Goal: Task Accomplishment & Management: Complete application form

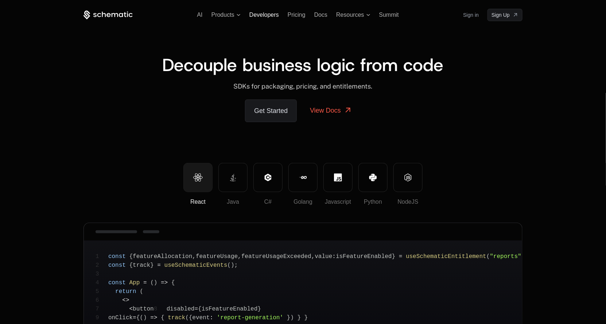
click at [275, 12] on span "Developers" at bounding box center [265, 15] width 30 height 6
click at [467, 14] on link "Sign in" at bounding box center [471, 15] width 16 height 12
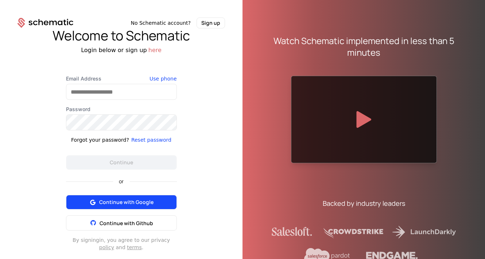
click at [144, 206] on span "Continue with Google" at bounding box center [126, 202] width 54 height 7
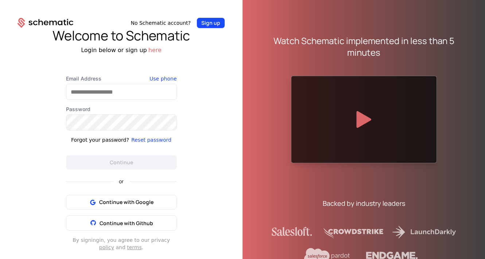
click at [213, 18] on button "Sign up" at bounding box center [211, 23] width 28 height 11
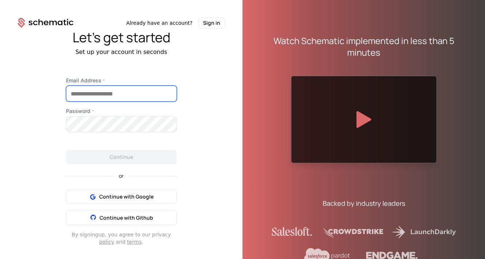
click at [128, 94] on input "Email Address *" at bounding box center [121, 93] width 110 height 15
type input "**********"
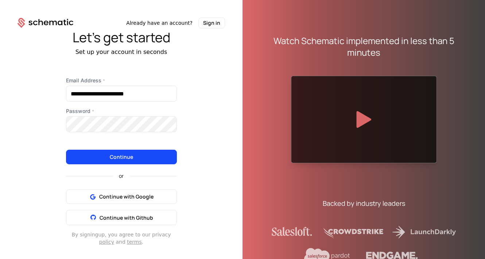
click at [116, 201] on div "or Continue with Google Continue with Github" at bounding box center [121, 195] width 111 height 61
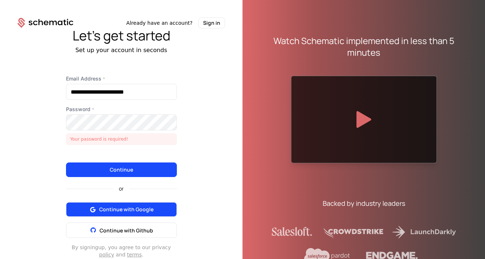
click at [119, 210] on span "Continue with Google" at bounding box center [126, 209] width 54 height 7
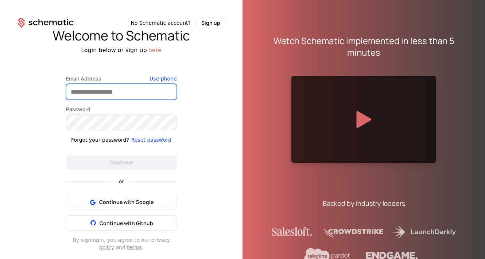
click at [163, 92] on input "Email Address" at bounding box center [121, 91] width 110 height 15
type input "**********"
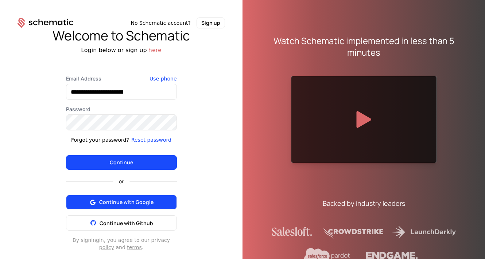
click at [141, 206] on div "or Continue with Google Continue with Github" at bounding box center [121, 200] width 111 height 61
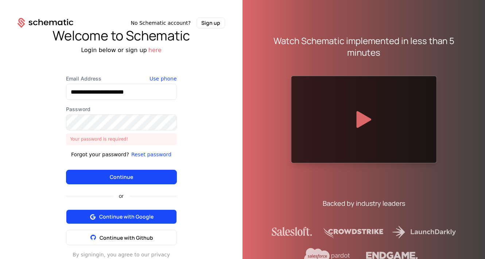
click at [146, 220] on span "Continue with Google" at bounding box center [126, 216] width 54 height 7
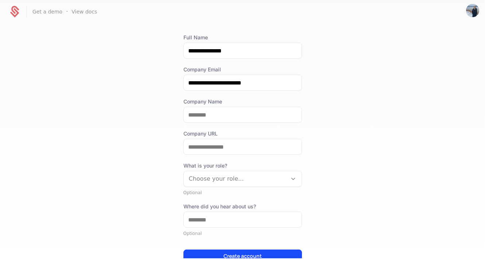
scroll to position [78, 0]
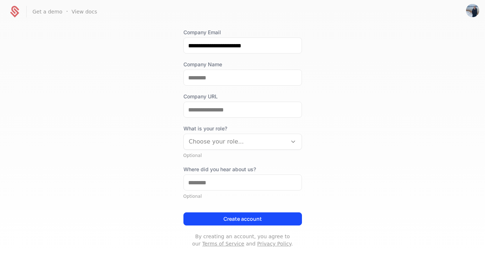
click at [196, 89] on div "**********" at bounding box center [242, 122] width 119 height 251
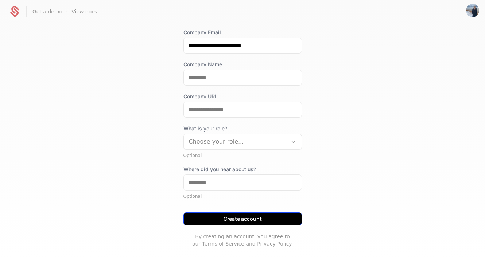
click at [228, 218] on button "Create account" at bounding box center [242, 219] width 119 height 13
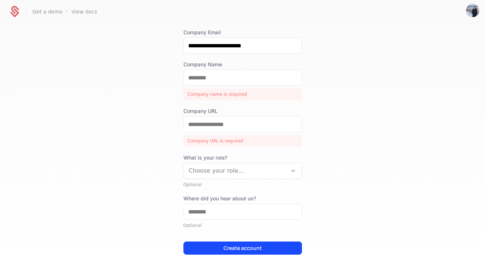
click at [196, 88] on div "Company Name Company name is required" at bounding box center [242, 80] width 119 height 39
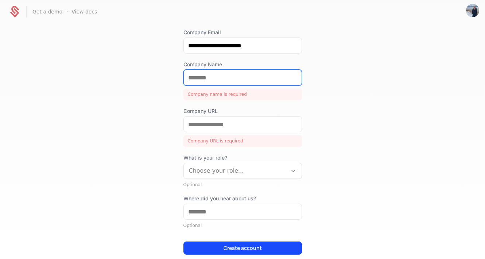
click at [196, 85] on input "Company Name" at bounding box center [243, 77] width 118 height 15
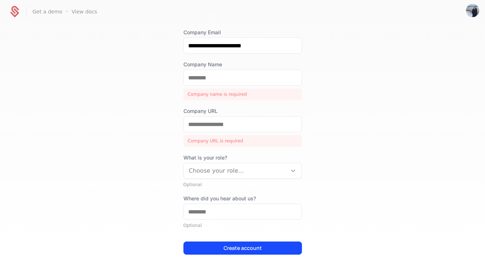
click at [195, 88] on div "Company Name Company name is required" at bounding box center [242, 80] width 119 height 39
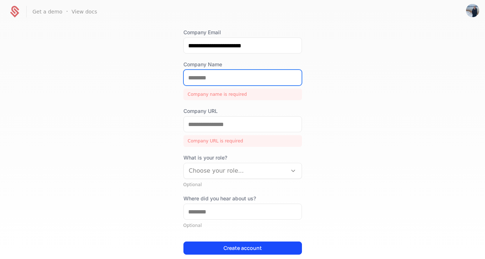
click at [193, 79] on input "Company Name" at bounding box center [243, 77] width 118 height 15
type input "*"
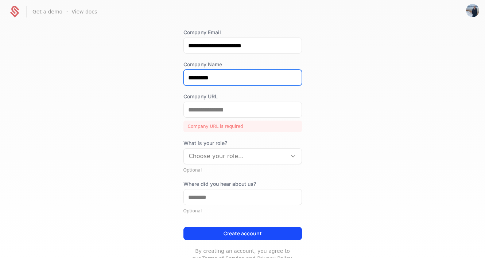
click at [200, 77] on input "*********" at bounding box center [243, 77] width 118 height 15
type input "*******"
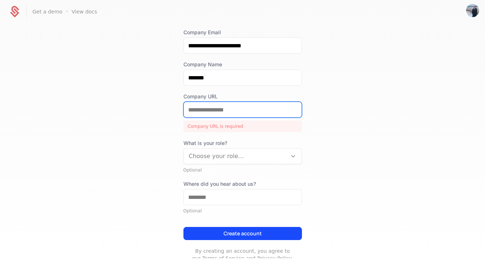
click at [203, 110] on input "Company URL" at bounding box center [243, 109] width 118 height 15
type input "*"
click at [204, 104] on input "*******" at bounding box center [243, 109] width 118 height 15
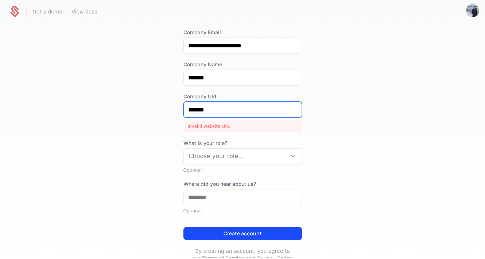
click at [204, 104] on input "*******" at bounding box center [243, 109] width 118 height 15
click at [196, 112] on input "********" at bounding box center [243, 109] width 118 height 15
type input "******"
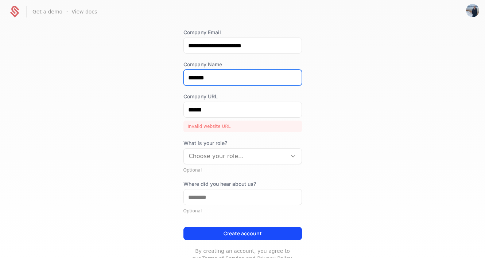
click at [212, 74] on input "*******" at bounding box center [243, 77] width 118 height 15
type input "*****"
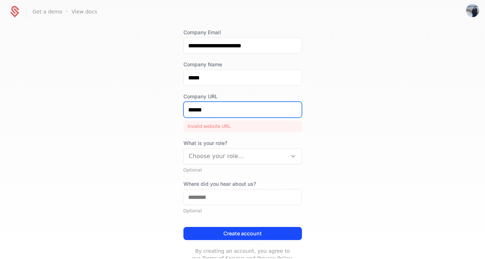
click at [219, 111] on input "******" at bounding box center [243, 109] width 118 height 15
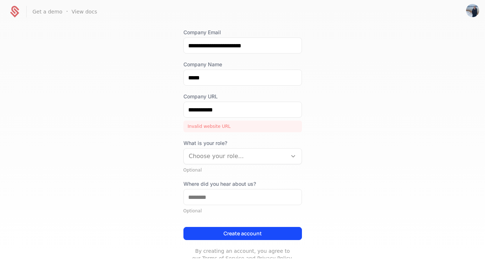
click at [228, 157] on div at bounding box center [235, 156] width 93 height 10
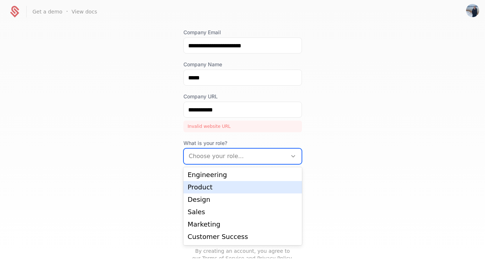
click at [229, 184] on div "Product" at bounding box center [242, 187] width 119 height 12
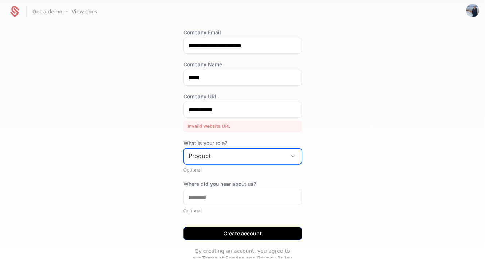
click at [247, 236] on button "Create account" at bounding box center [242, 233] width 119 height 13
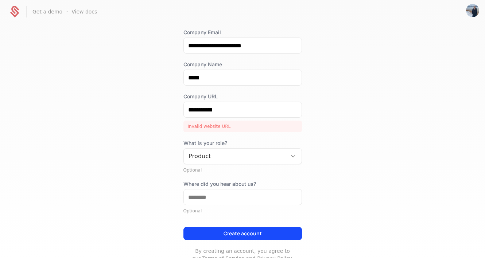
scroll to position [0, 0]
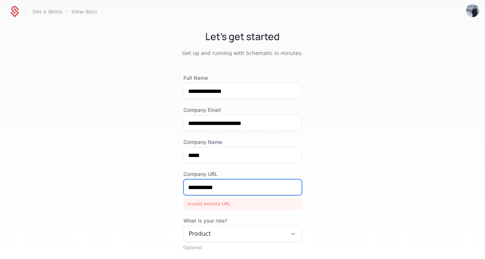
click at [274, 182] on input "**********" at bounding box center [243, 187] width 118 height 15
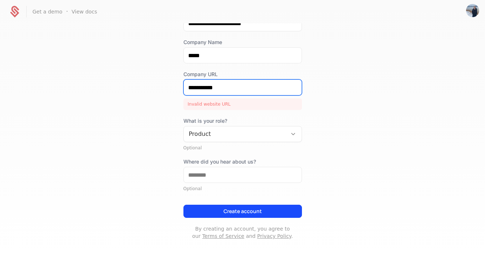
scroll to position [102, 0]
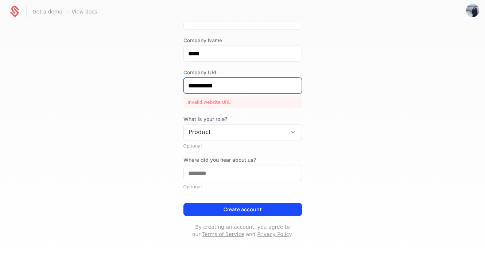
click at [233, 83] on input "**********" at bounding box center [243, 85] width 118 height 15
click at [210, 85] on input "**********" at bounding box center [243, 85] width 118 height 15
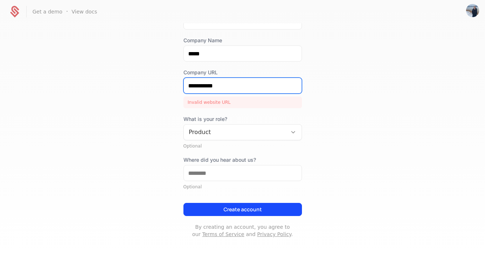
click at [210, 85] on input "**********" at bounding box center [243, 85] width 118 height 15
paste input "*********"
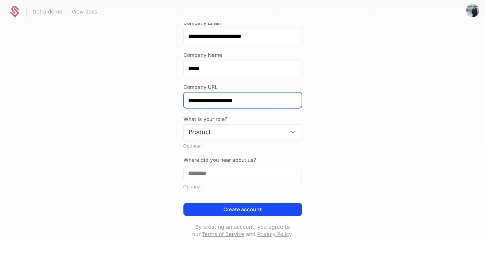
scroll to position [87, 0]
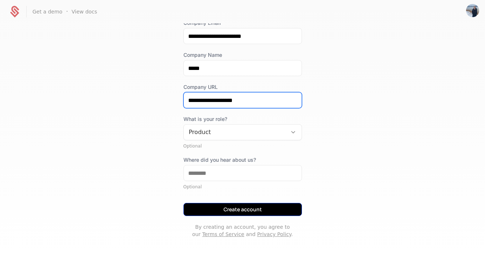
type input "**********"
click at [250, 207] on button "Create account" at bounding box center [242, 209] width 119 height 13
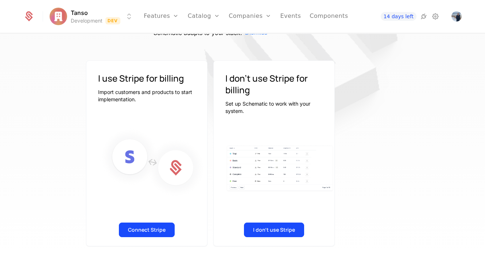
scroll to position [0, 32]
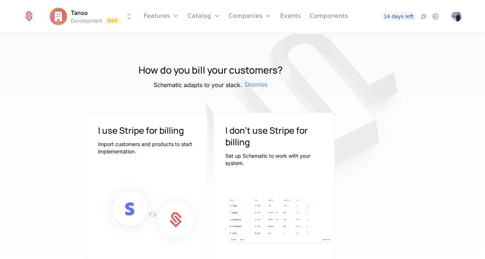
click at [188, 125] on h3 "I use Stripe for billing" at bounding box center [146, 131] width 97 height 12
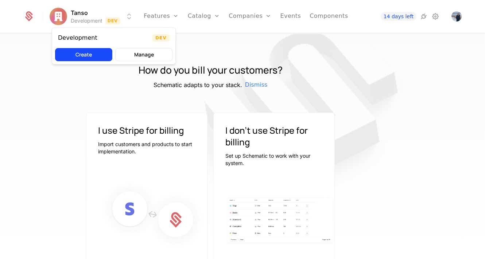
click at [110, 20] on html "Tanso Development Dev Features Features Flags Catalog Plans Add Ons Configurati…" at bounding box center [242, 129] width 485 height 259
click at [159, 14] on html "Tanso Development Dev Features Features Flags Catalog Plans Add Ons Configurati…" at bounding box center [242, 129] width 485 height 259
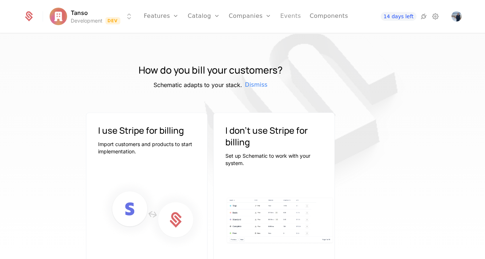
click at [287, 18] on link "Events" at bounding box center [291, 16] width 21 height 33
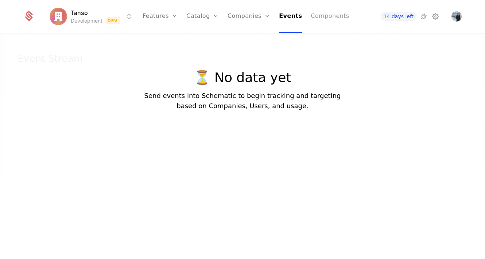
click at [315, 15] on link "Components" at bounding box center [330, 16] width 38 height 33
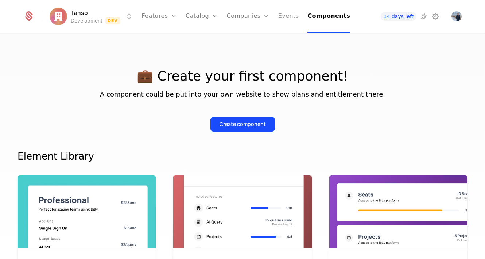
click at [287, 16] on link "Events" at bounding box center [288, 16] width 21 height 33
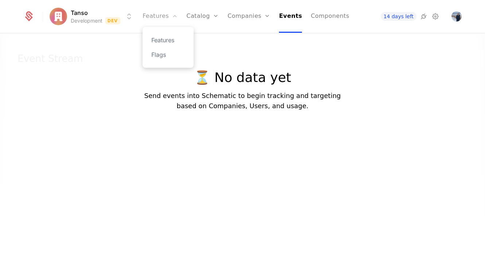
click at [178, 19] on link "Features" at bounding box center [160, 16] width 35 height 33
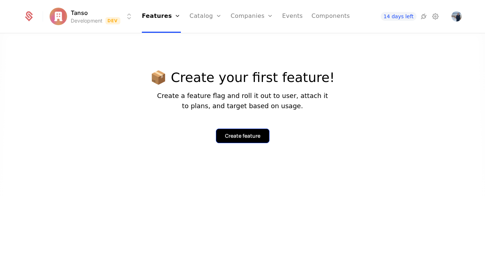
click at [243, 134] on div "Create feature" at bounding box center [242, 135] width 35 height 7
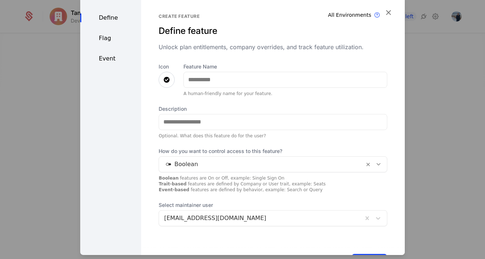
click at [111, 42] on div "Flag" at bounding box center [110, 38] width 61 height 9
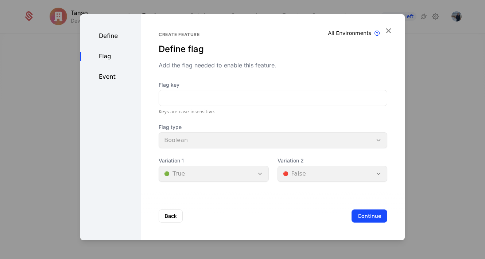
click at [113, 79] on div "Event" at bounding box center [110, 77] width 61 height 9
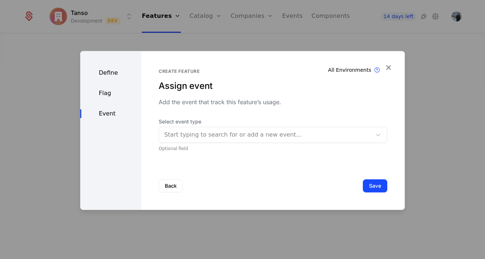
click at [105, 70] on div "Define" at bounding box center [110, 73] width 61 height 9
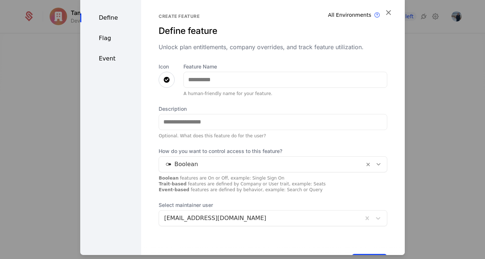
scroll to position [30, 0]
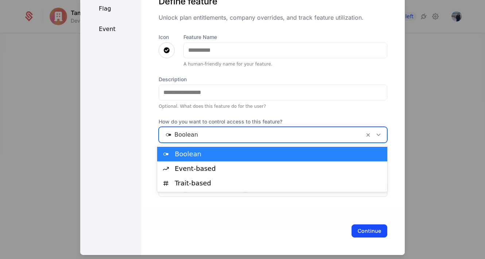
click at [203, 140] on div "Boolean" at bounding box center [261, 134] width 205 height 13
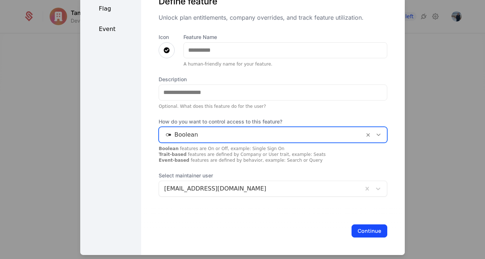
click at [244, 115] on div "Icon Feature Name A human-friendly name for your feature. Description Optional.…" at bounding box center [273, 114] width 229 height 163
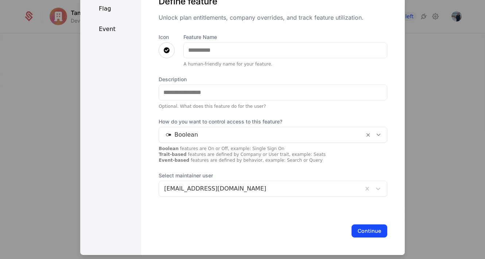
scroll to position [0, 0]
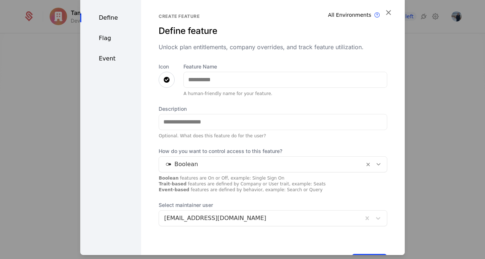
click at [169, 168] on div at bounding box center [261, 164] width 195 height 10
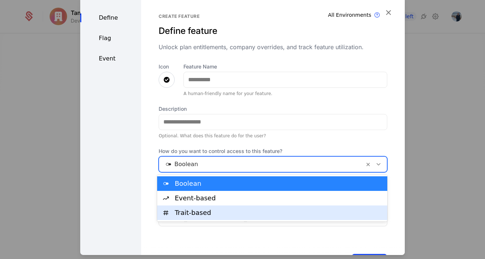
click at [196, 210] on div "Trait-based" at bounding box center [279, 213] width 208 height 7
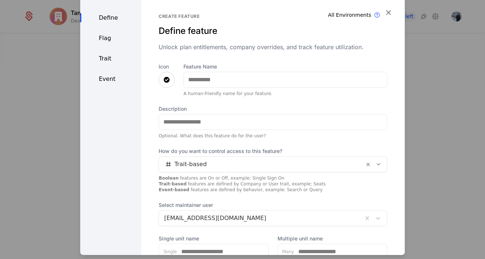
click at [107, 39] on div "Flag" at bounding box center [110, 38] width 61 height 9
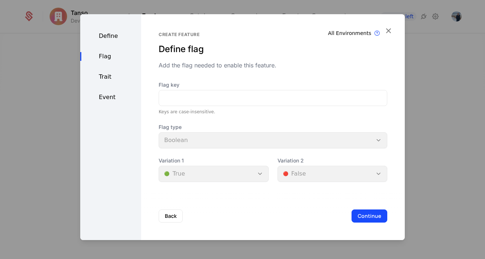
click at [113, 74] on div "Trait" at bounding box center [110, 77] width 61 height 9
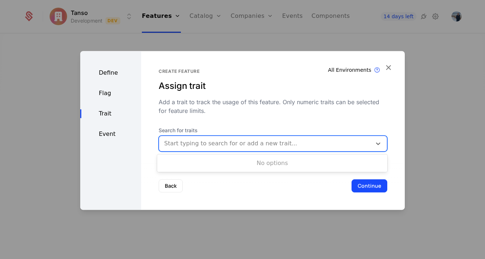
click at [198, 140] on div at bounding box center [265, 144] width 202 height 10
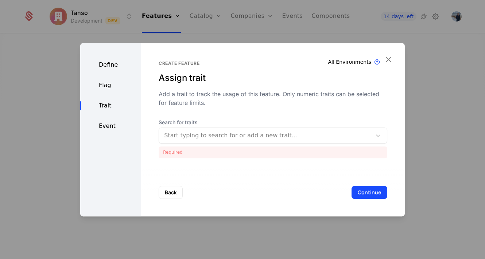
click at [128, 111] on div "Define Flag Trait Event" at bounding box center [110, 130] width 61 height 174
click at [111, 81] on div "Flag" at bounding box center [110, 85] width 61 height 9
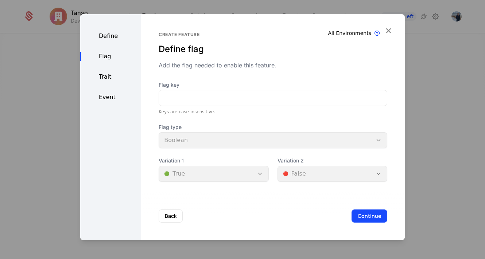
click at [113, 36] on div "Define" at bounding box center [110, 36] width 61 height 9
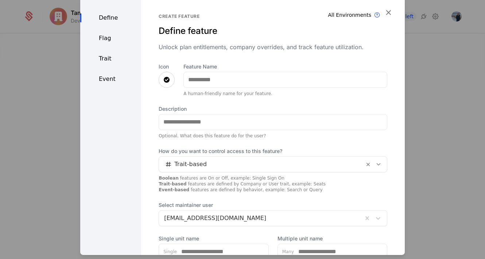
click at [225, 167] on div at bounding box center [261, 164] width 195 height 10
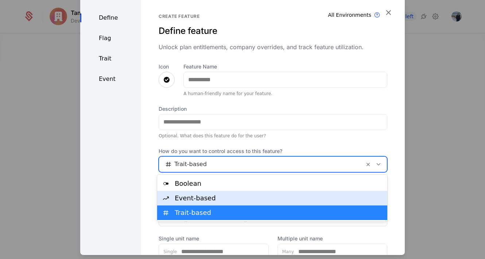
click at [218, 198] on div "Event-based" at bounding box center [279, 198] width 208 height 7
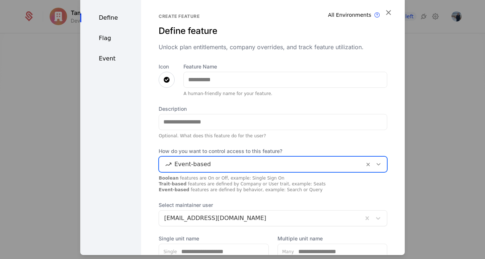
click at [105, 40] on div "Flag" at bounding box center [110, 38] width 61 height 9
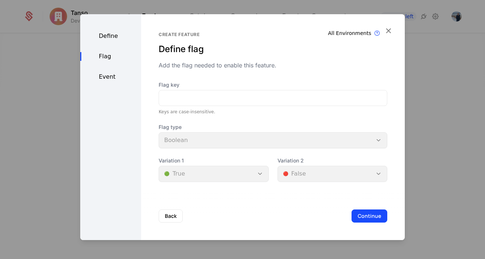
click at [215, 154] on div "Flag key Keys are case-insensitive. Flag type Boolean Variation 1 🟢 True Variat…" at bounding box center [273, 131] width 229 height 101
click at [205, 138] on div "Flag type Boolean" at bounding box center [273, 136] width 229 height 25
click at [109, 28] on div "Define Flag Event" at bounding box center [110, 127] width 61 height 226
click at [112, 36] on div "Define" at bounding box center [110, 36] width 61 height 9
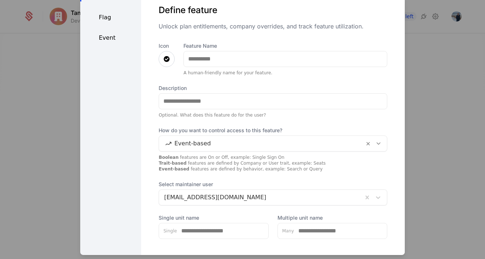
scroll to position [30, 0]
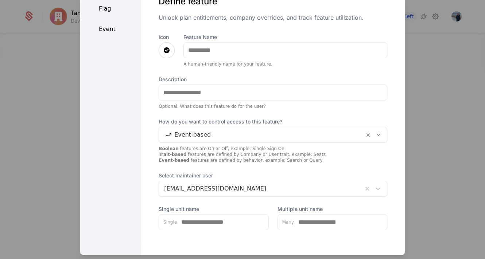
click at [211, 140] on div "Event-based" at bounding box center [261, 134] width 205 height 13
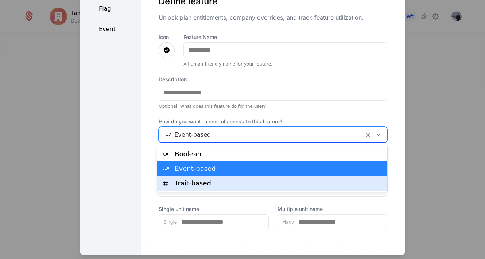
click at [221, 188] on div "Trait-based" at bounding box center [272, 183] width 230 height 15
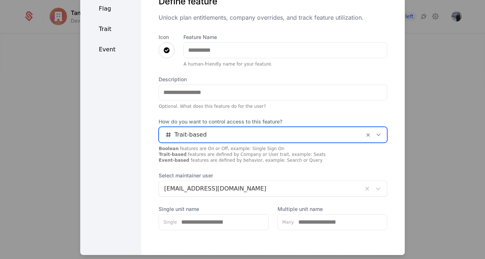
click at [112, 26] on div "Trait" at bounding box center [110, 28] width 61 height 9
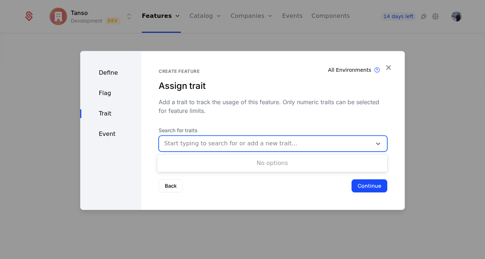
click at [268, 147] on div at bounding box center [265, 144] width 202 height 10
click at [257, 143] on div at bounding box center [265, 144] width 202 height 10
click at [123, 137] on div "Define Flag Trait Event" at bounding box center [110, 130] width 61 height 159
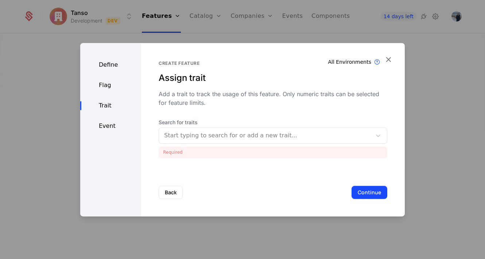
click at [105, 122] on div "Event" at bounding box center [110, 126] width 61 height 9
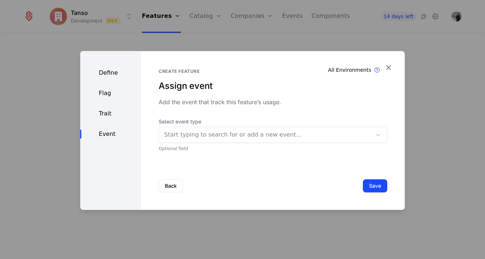
click at [215, 141] on div "Start typing to search for or add a new event..." at bounding box center [265, 134] width 213 height 13
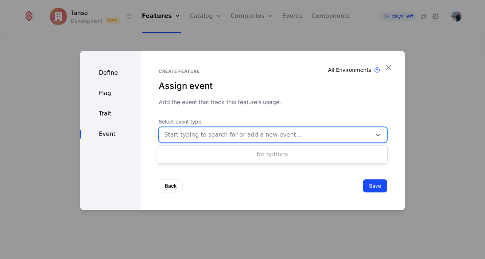
click at [216, 154] on div "No options" at bounding box center [272, 154] width 230 height 15
click at [116, 89] on div "Flag" at bounding box center [110, 93] width 61 height 9
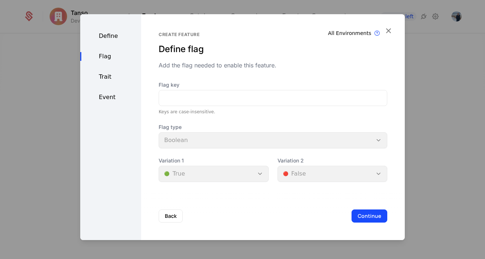
click at [113, 47] on div "Define Flag Trait Event" at bounding box center [110, 127] width 61 height 226
click at [101, 31] on div "Define Flag Trait Event" at bounding box center [110, 127] width 61 height 226
click at [120, 37] on div "Define" at bounding box center [110, 36] width 61 height 9
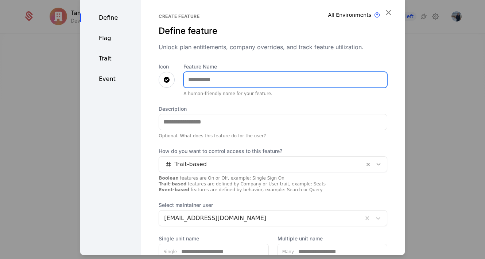
click at [214, 80] on input "Feature Name" at bounding box center [285, 79] width 203 height 15
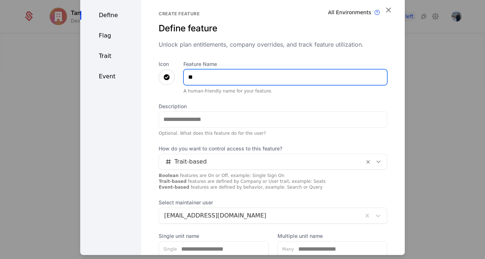
type input "*"
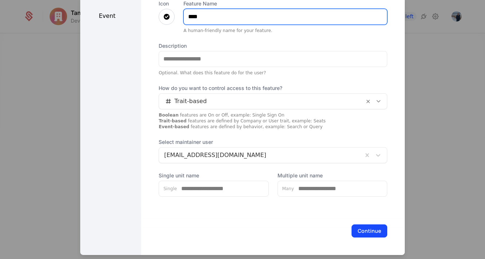
type input "****"
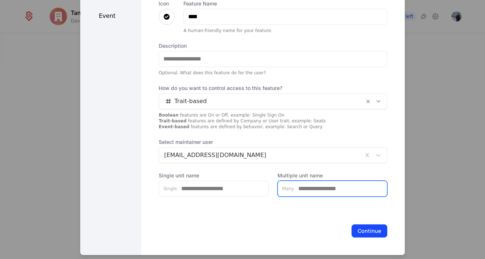
click at [297, 193] on input "Multiple unit name" at bounding box center [340, 188] width 93 height 15
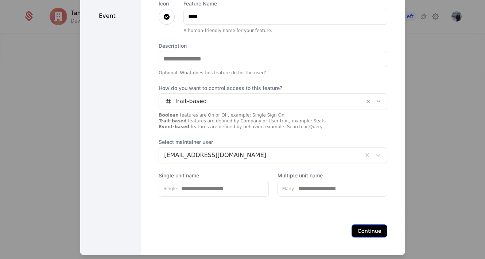
click at [357, 225] on button "Continue" at bounding box center [370, 230] width 36 height 13
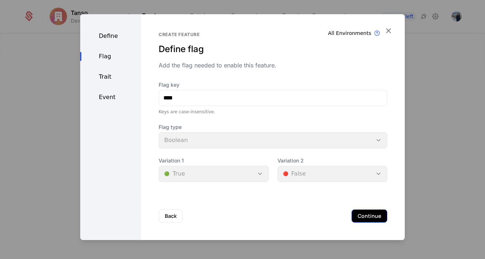
scroll to position [0, 0]
click at [365, 218] on button "Continue" at bounding box center [370, 216] width 36 height 13
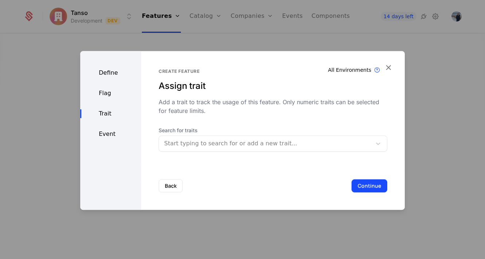
click at [105, 89] on div "Flag" at bounding box center [110, 93] width 61 height 9
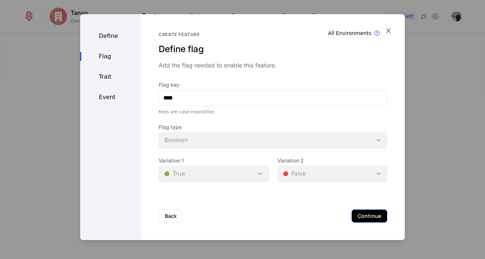
click at [360, 215] on button "Continue" at bounding box center [370, 216] width 36 height 13
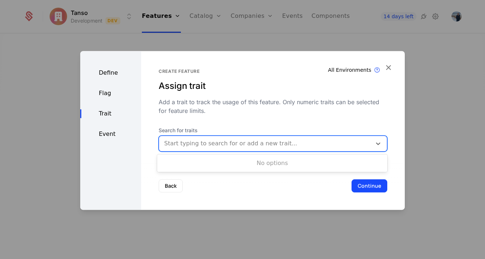
click at [204, 145] on div at bounding box center [265, 144] width 202 height 10
click at [258, 161] on div "No options" at bounding box center [272, 163] width 230 height 15
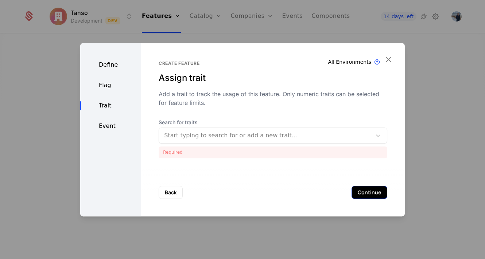
click at [365, 181] on div "Back Continue" at bounding box center [273, 193] width 264 height 48
click at [196, 133] on div at bounding box center [265, 136] width 202 height 10
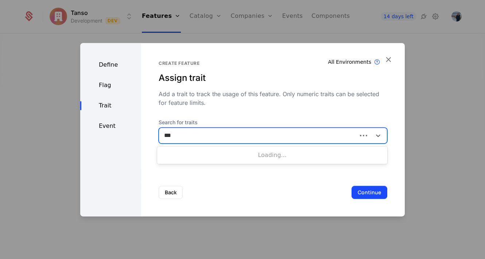
type input "****"
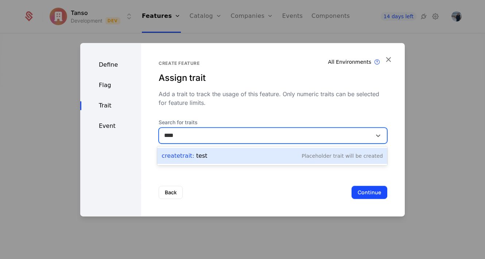
click at [311, 159] on div "Placeholder Trait will be created" at bounding box center [342, 155] width 81 height 7
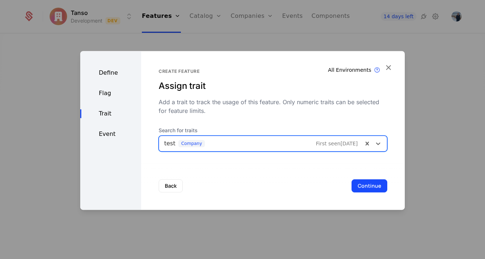
click at [196, 134] on div "Search for traits test company First seen 9/8/25" at bounding box center [273, 139] width 229 height 25
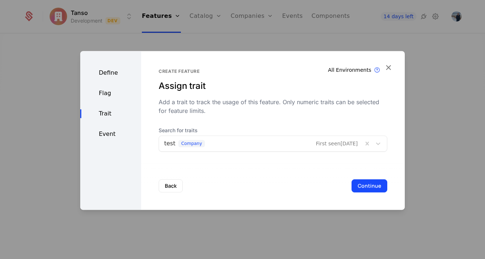
click at [202, 146] on div at bounding box center [261, 144] width 194 height 10
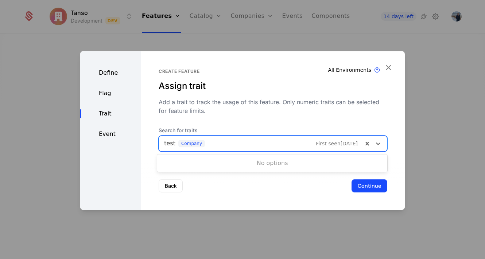
click at [204, 158] on div "No options" at bounding box center [272, 163] width 230 height 15
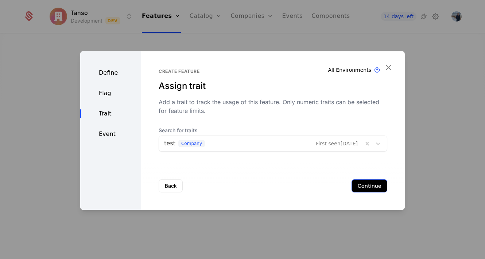
click at [377, 190] on button "Continue" at bounding box center [370, 185] width 36 height 13
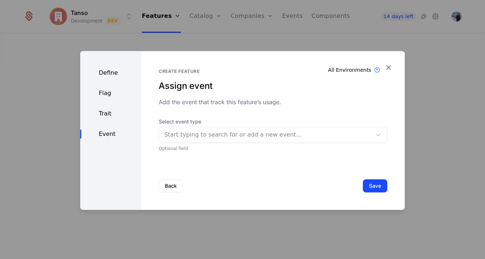
click at [251, 138] on div at bounding box center [265, 135] width 202 height 10
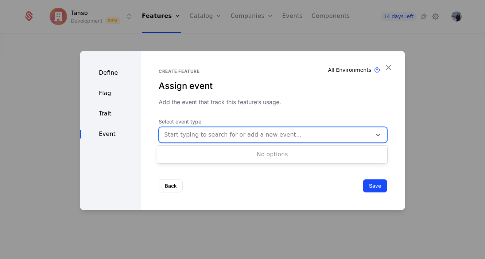
click at [248, 147] on div "No options" at bounding box center [272, 154] width 230 height 15
click at [268, 144] on div "Select event type Use Up and Down to choose options, press Enter to select the …" at bounding box center [273, 135] width 229 height 34
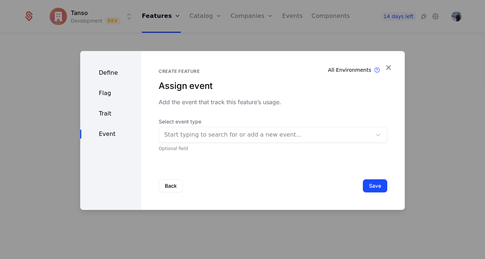
click at [262, 134] on div at bounding box center [265, 135] width 202 height 10
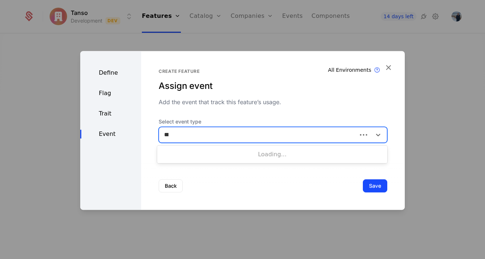
type input "****"
click at [375, 195] on div "Back Save" at bounding box center [273, 186] width 264 height 48
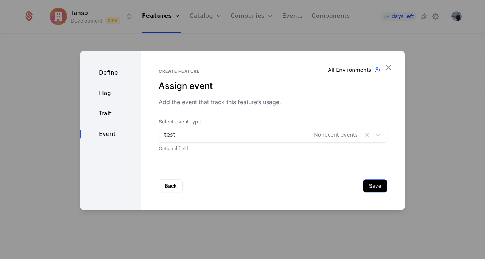
click at [373, 180] on button "Save" at bounding box center [375, 185] width 24 height 13
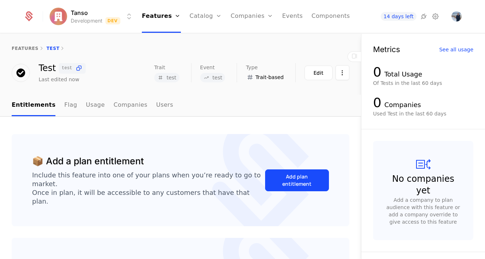
scroll to position [77, 0]
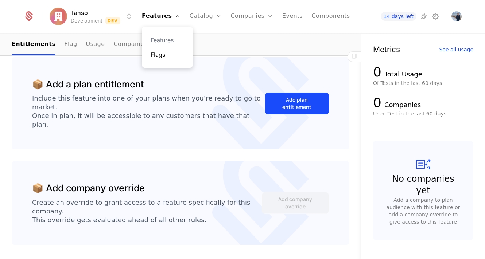
click at [171, 57] on link "Flags" at bounding box center [168, 54] width 34 height 9
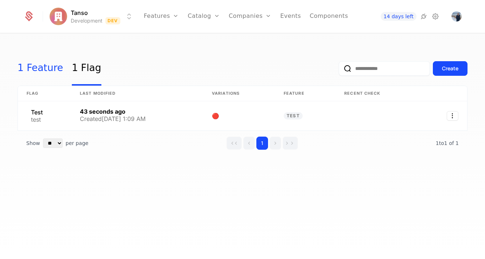
click at [42, 65] on link "1 Feature" at bounding box center [41, 68] width 46 height 34
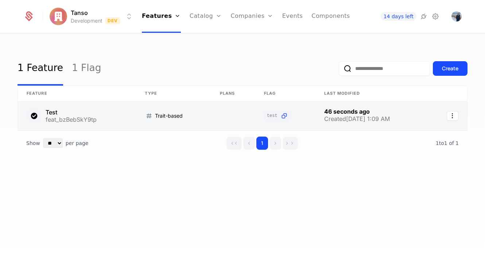
click at [107, 121] on link at bounding box center [77, 115] width 118 height 29
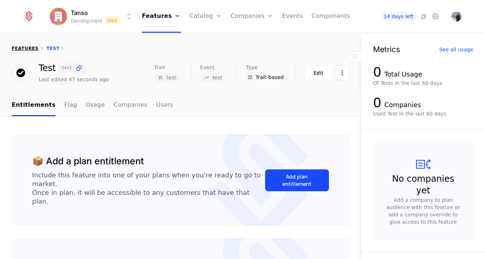
click at [29, 50] on link "features" at bounding box center [25, 48] width 27 height 5
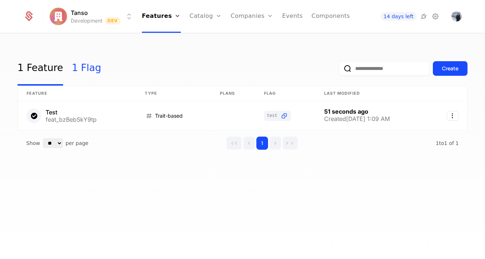
click at [81, 68] on link "1 Flag" at bounding box center [87, 68] width 30 height 34
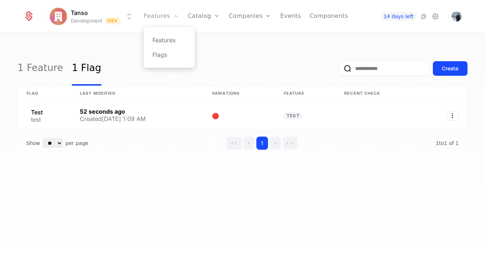
click at [169, 26] on link "Features" at bounding box center [161, 16] width 35 height 33
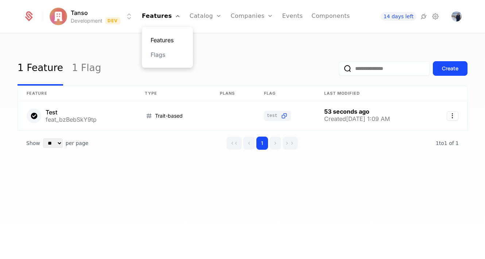
click at [167, 43] on link "Features" at bounding box center [168, 40] width 34 height 9
click at [82, 65] on link "1 Flag" at bounding box center [87, 68] width 30 height 34
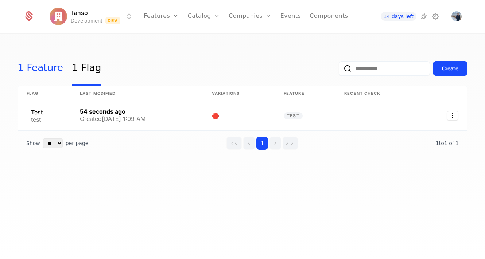
click at [41, 70] on link "1 Feature" at bounding box center [41, 68] width 46 height 34
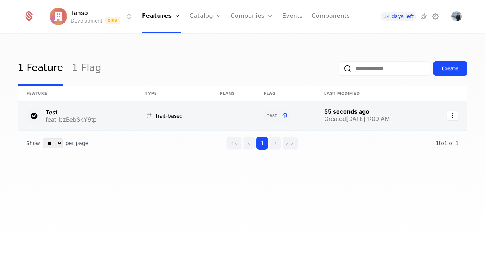
click at [93, 113] on link at bounding box center [77, 115] width 118 height 29
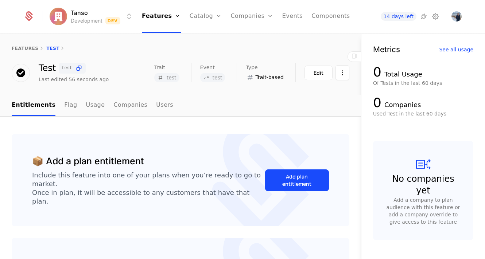
scroll to position [77, 0]
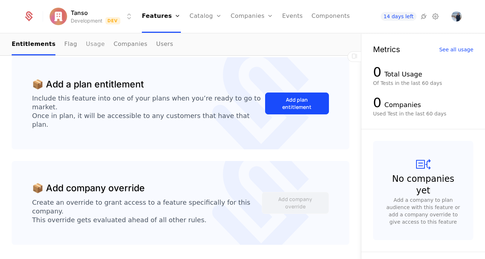
click at [86, 50] on link "Usage" at bounding box center [95, 45] width 19 height 22
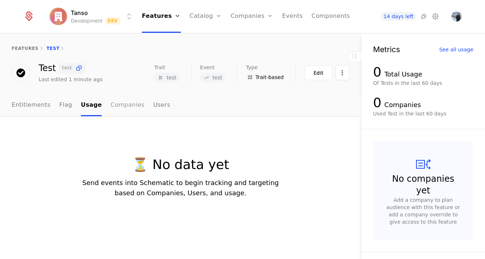
click at [119, 105] on link "Companies" at bounding box center [128, 106] width 34 height 22
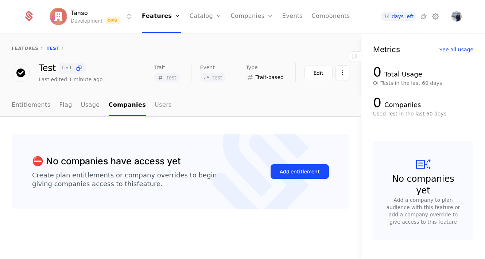
click at [155, 106] on link "Users" at bounding box center [163, 106] width 17 height 22
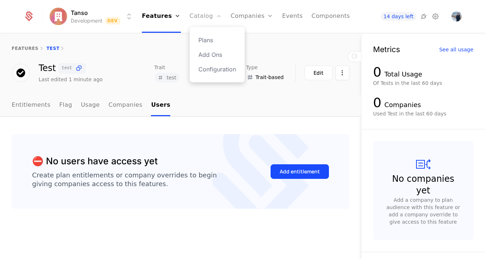
click at [215, 22] on link "Catalog" at bounding box center [206, 16] width 32 height 33
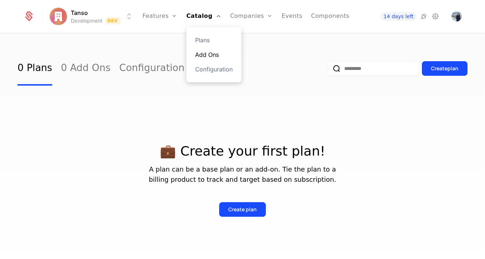
click at [215, 51] on link "Add Ons" at bounding box center [214, 54] width 38 height 9
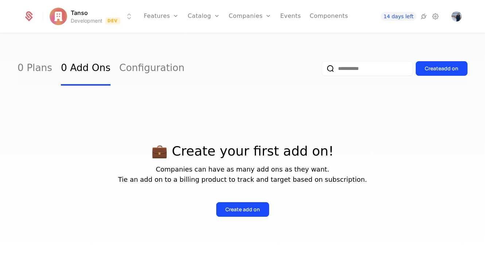
click at [54, 21] on html "Tanso Development Dev Features Features Flags Catalog Plans Add Ons Configurati…" at bounding box center [242, 129] width 485 height 259
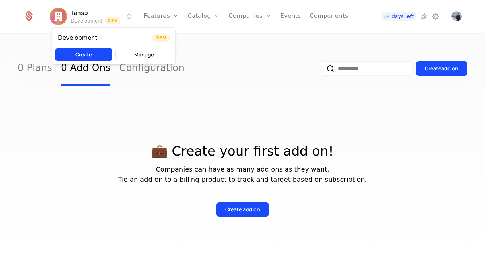
click at [30, 18] on html "Tanso Development Dev Features Features Flags Catalog Plans Add Ons Configurati…" at bounding box center [242, 129] width 485 height 259
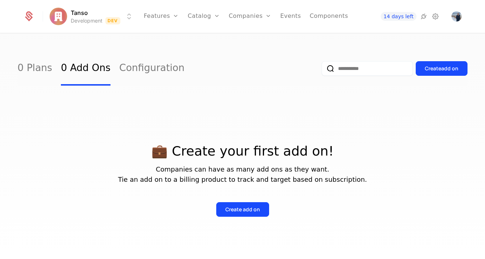
click at [30, 18] on icon at bounding box center [29, 14] width 7 height 7
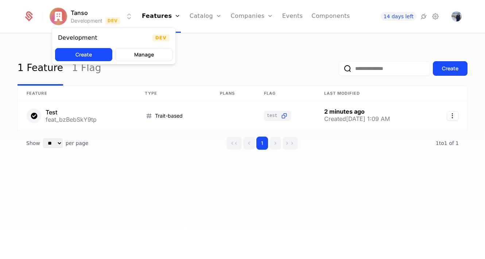
click at [99, 19] on html "Tanso Development Dev Features Features Flags Catalog Plans Add Ons Configurati…" at bounding box center [242, 129] width 485 height 259
click at [101, 52] on button "Create" at bounding box center [83, 54] width 57 height 13
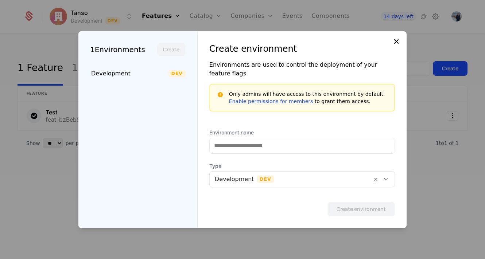
click at [397, 46] on icon at bounding box center [396, 41] width 9 height 9
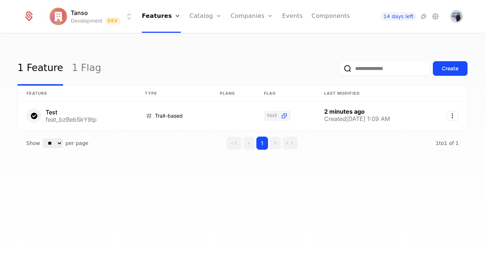
click at [454, 16] on img "Open user button" at bounding box center [457, 16] width 10 height 10
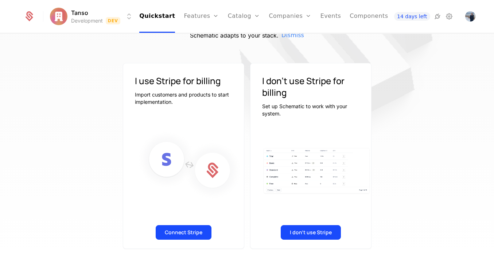
scroll to position [52, 0]
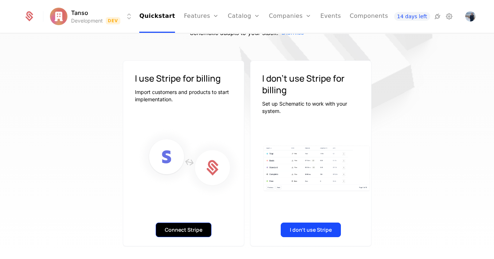
click at [192, 229] on button "Connect Stripe" at bounding box center [184, 230] width 56 height 15
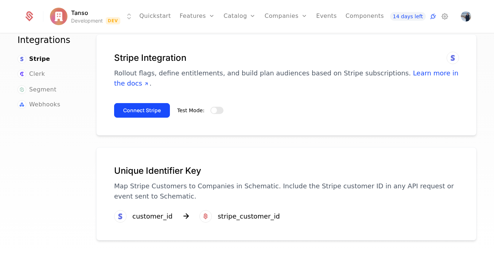
scroll to position [6, 0]
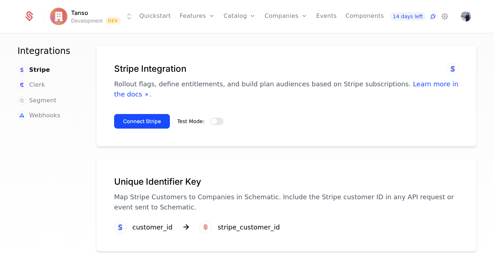
click at [215, 118] on button "Test Mode:" at bounding box center [216, 121] width 13 height 7
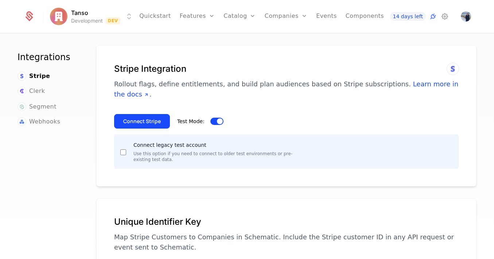
click at [218, 119] on span "button" at bounding box center [220, 122] width 6 height 6
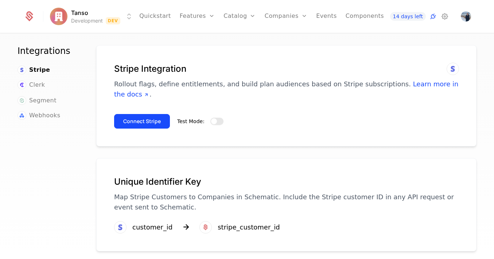
click at [218, 118] on button "Test Mode:" at bounding box center [216, 121] width 13 height 7
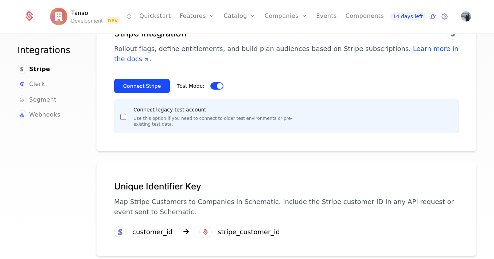
scroll to position [0, 0]
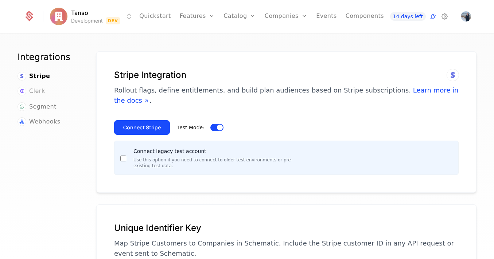
click at [44, 92] on div "Clerk" at bounding box center [48, 92] width 61 height 10
click at [41, 106] on span "Segment" at bounding box center [42, 107] width 27 height 9
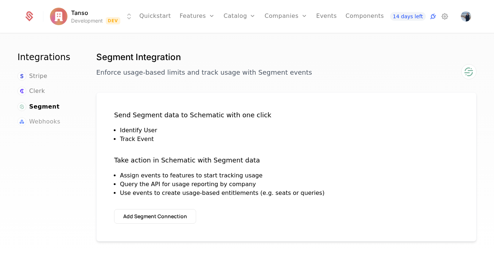
click at [47, 121] on span "Webhooks" at bounding box center [44, 121] width 31 height 9
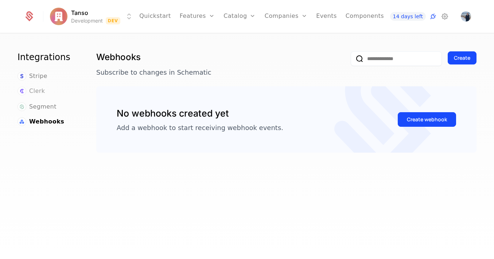
click at [38, 89] on span "Clerk" at bounding box center [37, 91] width 16 height 9
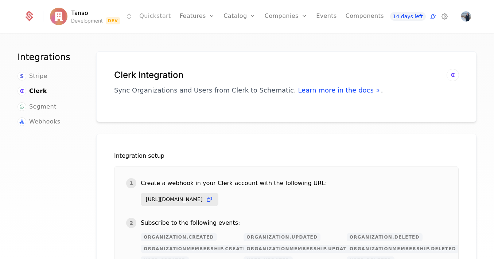
click at [142, 15] on link "Quickstart" at bounding box center [155, 16] width 32 height 33
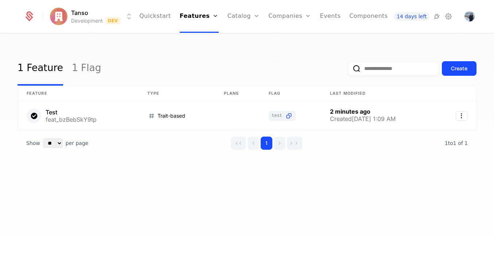
click at [58, 72] on div "1 Feature 1 Flag" at bounding box center [60, 68] width 84 height 34
click at [76, 72] on link "1 Flag" at bounding box center [87, 68] width 30 height 34
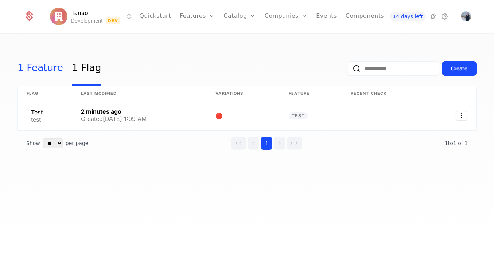
click at [45, 64] on link "1 Feature" at bounding box center [41, 68] width 46 height 34
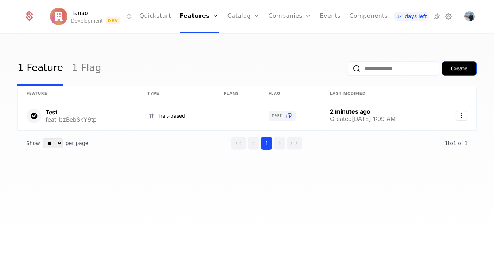
click at [463, 71] on div "Create" at bounding box center [459, 68] width 16 height 7
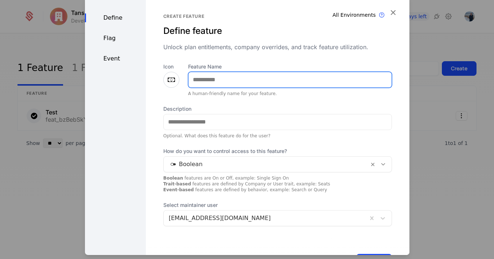
click at [314, 79] on input "Feature Name" at bounding box center [290, 79] width 203 height 15
type input "*****"
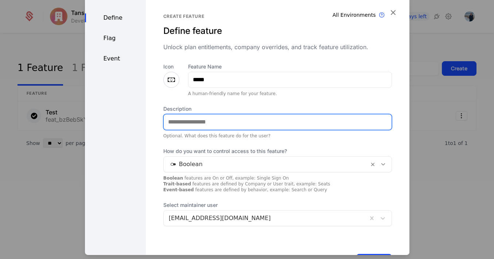
click at [194, 124] on input "Description" at bounding box center [278, 121] width 228 height 15
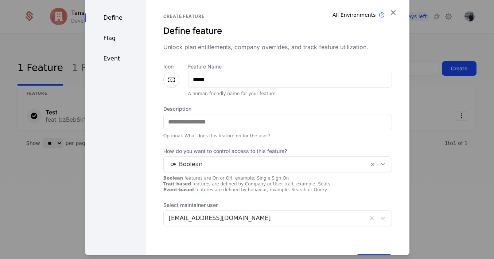
click at [176, 148] on span "How do you want to control access to this feature?" at bounding box center [277, 150] width 229 height 7
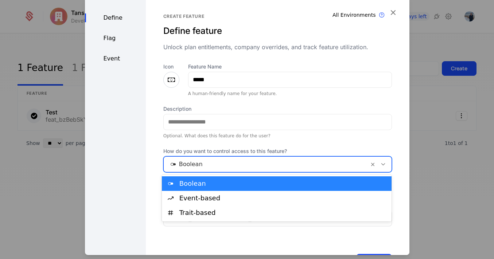
click at [242, 172] on div "Boolean" at bounding box center [277, 164] width 229 height 16
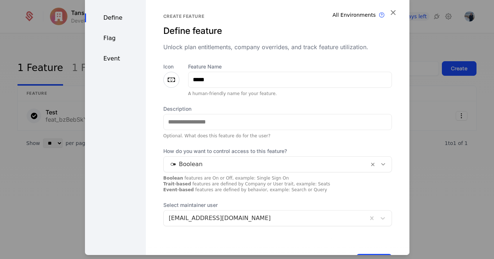
click at [231, 154] on span "How do you want to control access to this feature?" at bounding box center [277, 150] width 229 height 7
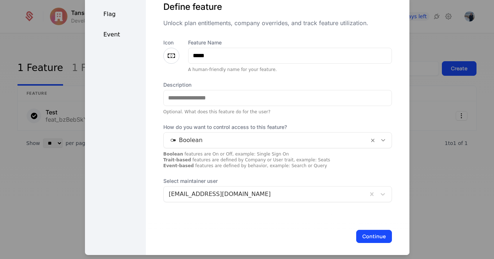
scroll to position [30, 0]
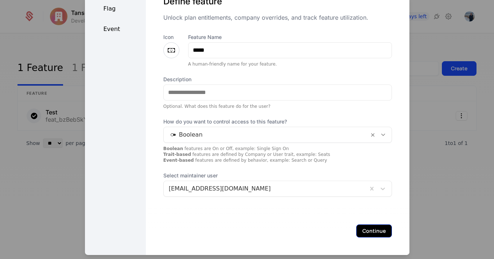
click at [374, 233] on button "Continue" at bounding box center [374, 230] width 36 height 13
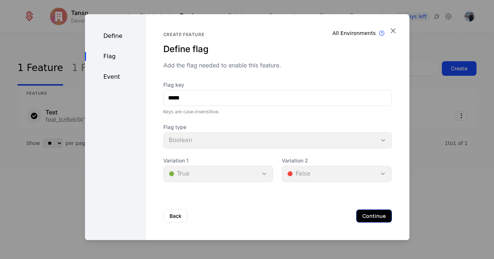
click at [371, 218] on button "Continue" at bounding box center [374, 216] width 36 height 13
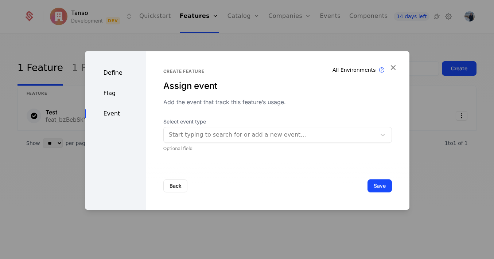
click at [277, 142] on div "Start typing to search for or add a new event..." at bounding box center [277, 135] width 229 height 16
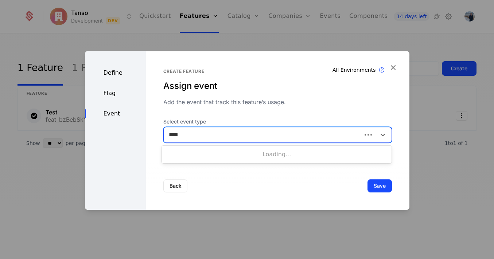
type input "*****"
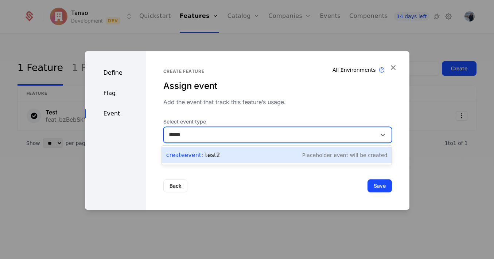
click at [301, 155] on div "Create Event : test2 Placeholder Event will be created" at bounding box center [276, 155] width 221 height 10
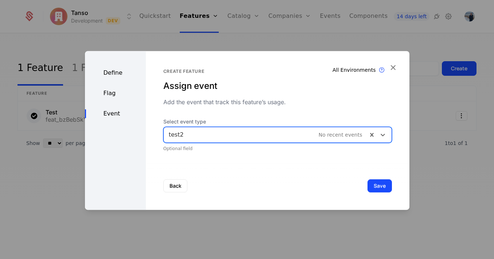
click at [392, 186] on div "Back Save" at bounding box center [278, 186] width 264 height 48
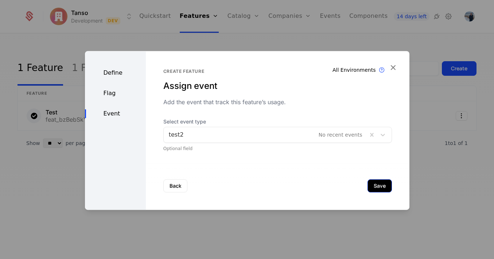
click at [385, 188] on button "Save" at bounding box center [380, 185] width 24 height 13
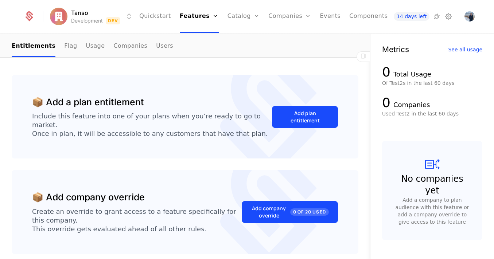
scroll to position [64, 0]
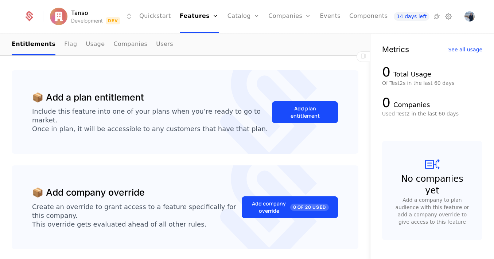
click at [68, 43] on link "Flag" at bounding box center [70, 45] width 13 height 22
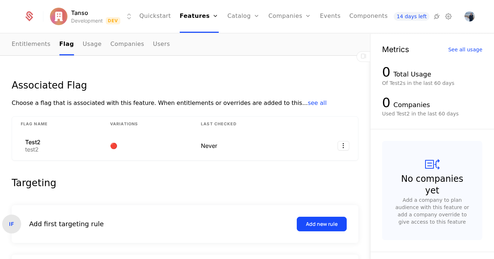
scroll to position [16, 0]
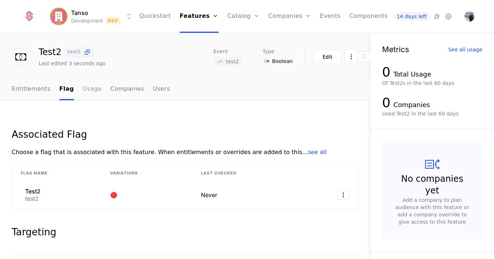
click at [84, 92] on link "Usage" at bounding box center [92, 90] width 19 height 22
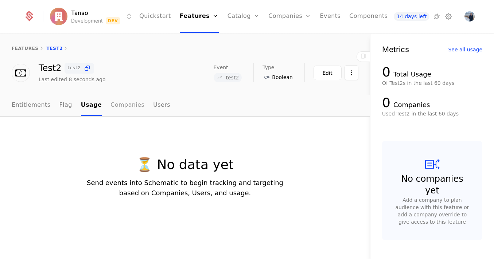
click at [114, 107] on link "Companies" at bounding box center [128, 106] width 34 height 22
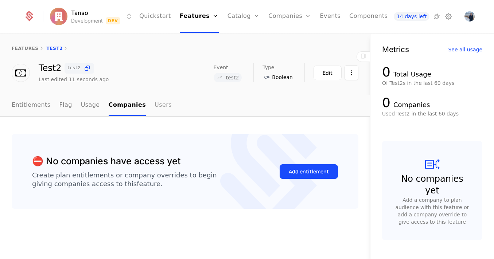
click at [155, 109] on link "Users" at bounding box center [163, 106] width 17 height 22
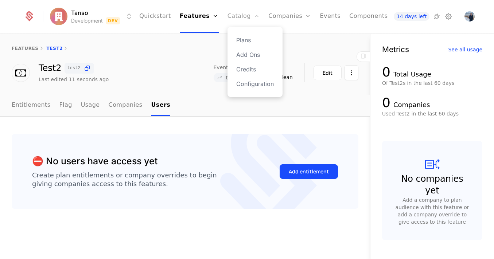
click at [233, 19] on link "Catalog" at bounding box center [244, 16] width 32 height 33
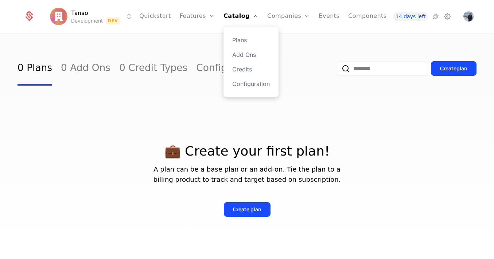
click at [243, 75] on div "Plans Add Ons Credits Configuration" at bounding box center [251, 62] width 55 height 70
click at [237, 72] on link "Credits" at bounding box center [251, 69] width 38 height 9
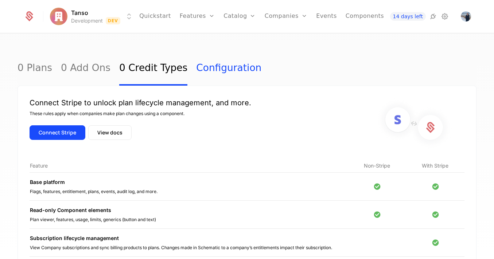
click at [210, 62] on link "Configuration" at bounding box center [228, 68] width 65 height 34
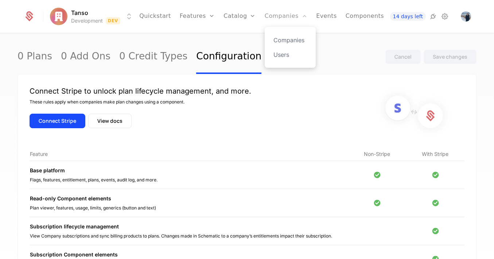
click at [275, 17] on link "Companies" at bounding box center [286, 16] width 43 height 33
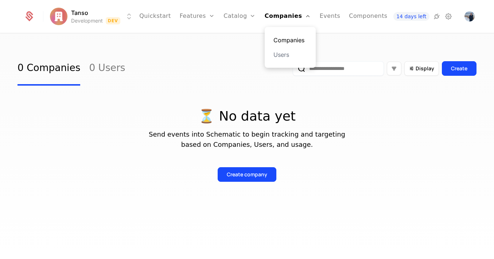
click at [279, 42] on link "Companies" at bounding box center [291, 40] width 34 height 9
click at [277, 58] on link "Users" at bounding box center [291, 54] width 34 height 9
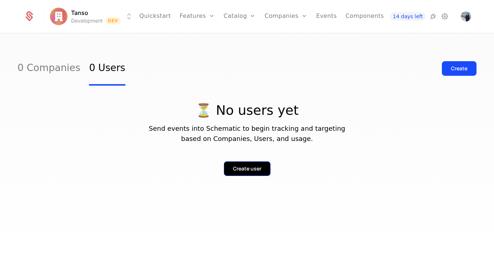
click at [252, 169] on div "Create user" at bounding box center [247, 168] width 28 height 7
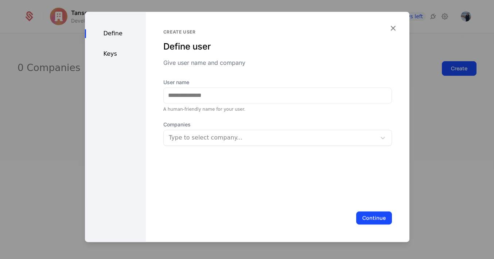
click at [120, 56] on div "Keys" at bounding box center [115, 54] width 61 height 9
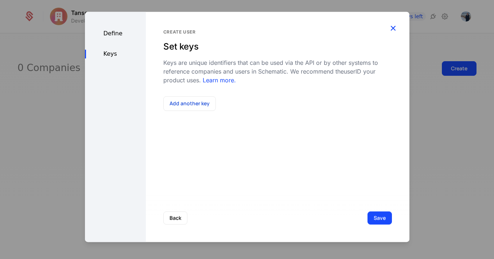
click at [392, 27] on icon "button" at bounding box center [393, 27] width 9 height 9
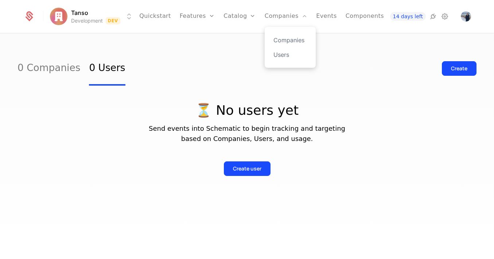
click at [268, 44] on div "Companies Users" at bounding box center [290, 47] width 51 height 41
click at [277, 43] on link "Companies" at bounding box center [291, 40] width 34 height 9
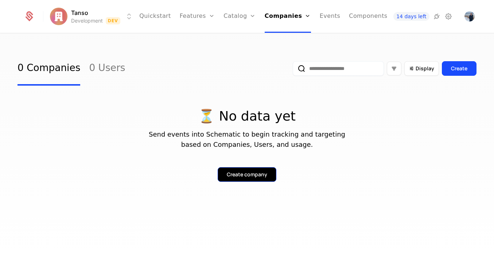
click at [247, 175] on div "Create company" at bounding box center [247, 174] width 40 height 7
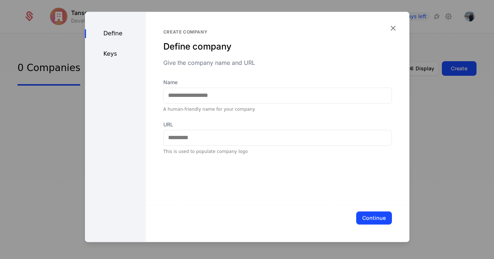
click at [108, 53] on div "Keys" at bounding box center [115, 54] width 61 height 9
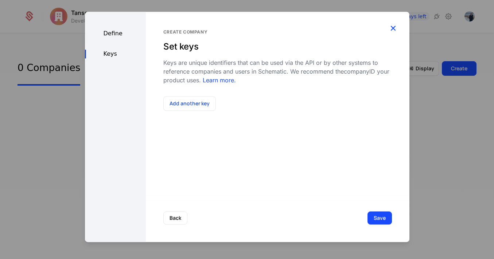
click at [396, 28] on icon "button" at bounding box center [393, 27] width 9 height 9
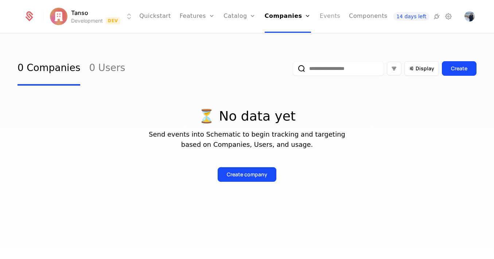
click at [324, 13] on link "Events" at bounding box center [330, 16] width 21 height 33
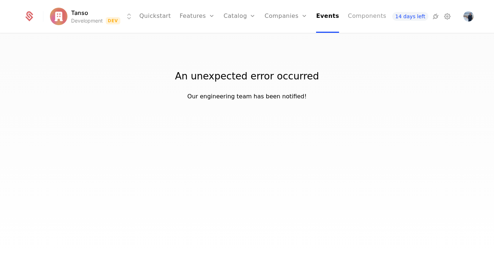
click at [351, 20] on link "Components" at bounding box center [367, 16] width 38 height 33
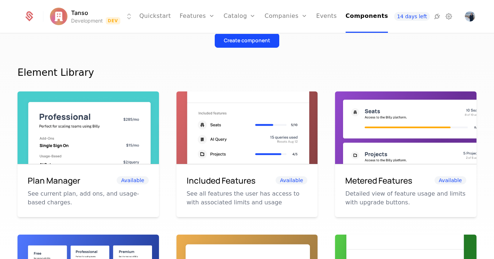
scroll to position [44, 0]
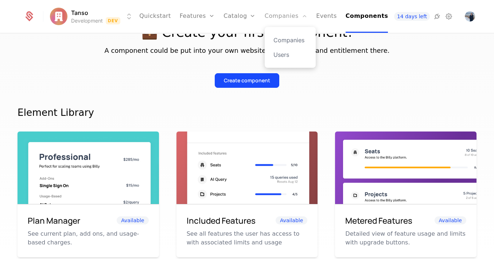
click at [283, 17] on link "Companies" at bounding box center [286, 16] width 43 height 33
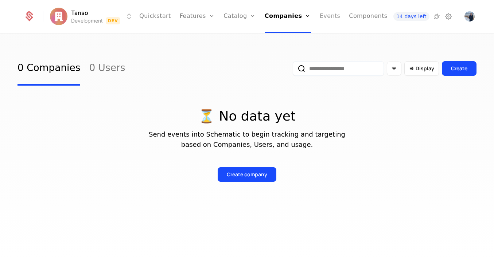
click at [327, 20] on link "Events" at bounding box center [330, 16] width 21 height 33
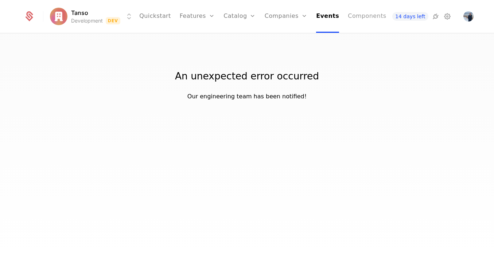
click at [352, 16] on link "Components" at bounding box center [367, 16] width 38 height 33
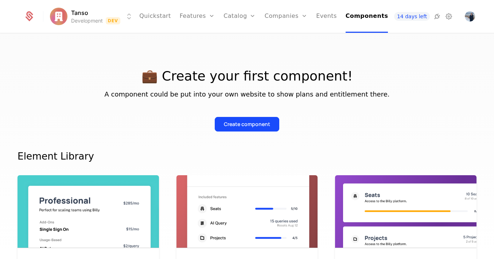
click at [73, 15] on html "Tanso Development Dev Quickstart Features Features Flags Catalog Plans Add Ons …" at bounding box center [247, 129] width 494 height 259
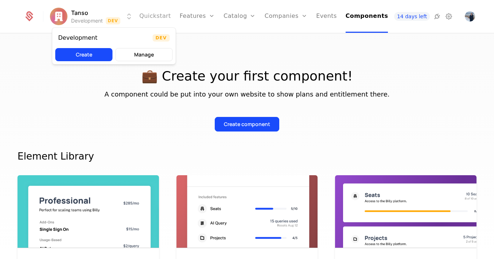
click at [157, 9] on html "Tanso Development Dev Quickstart Features Features Flags Catalog Plans Add Ons …" at bounding box center [247, 129] width 494 height 259
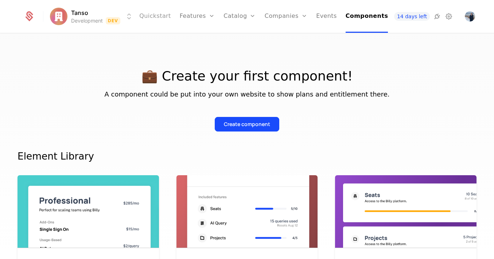
click at [160, 16] on link "Quickstart" at bounding box center [155, 16] width 32 height 33
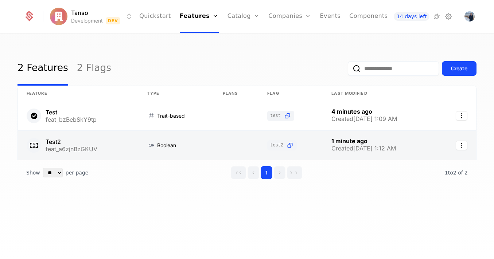
click at [86, 148] on link at bounding box center [78, 145] width 120 height 29
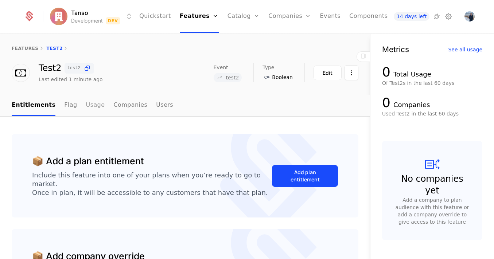
click at [91, 109] on link "Usage" at bounding box center [95, 106] width 19 height 22
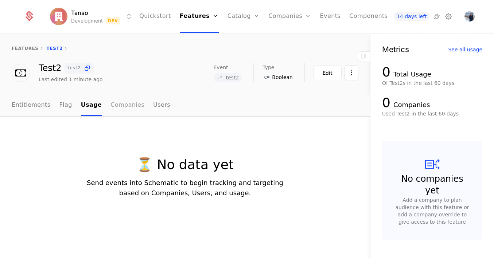
click at [115, 109] on link "Companies" at bounding box center [128, 106] width 34 height 22
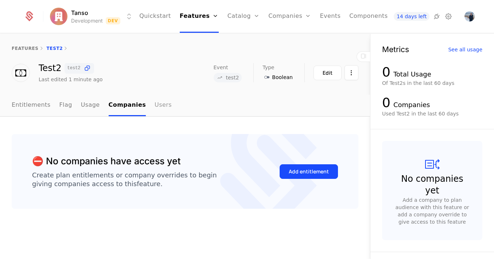
click at [157, 113] on link "Users" at bounding box center [163, 106] width 17 height 22
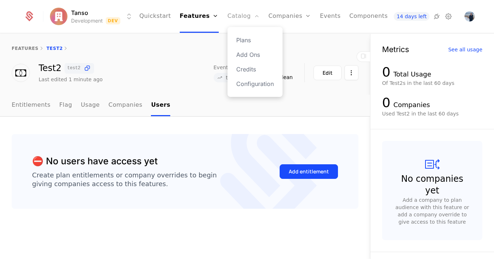
click at [237, 18] on link "Catalog" at bounding box center [244, 16] width 32 height 33
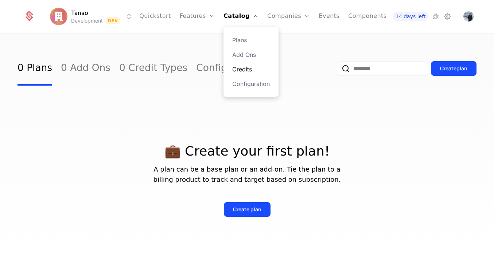
click at [248, 67] on link "Credits" at bounding box center [251, 69] width 38 height 9
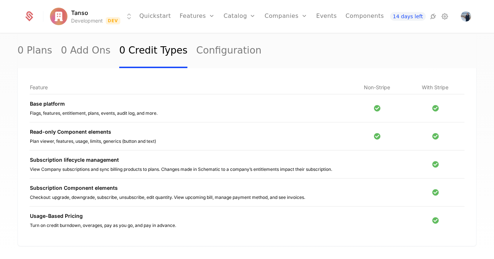
scroll to position [78, 0]
click at [70, 142] on div "Plan viewer, features, usage, limits, generics (button and text)" at bounding box center [189, 142] width 318 height 6
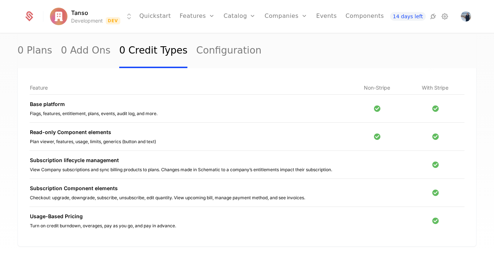
click at [77, 135] on div "Read-only Component elements" at bounding box center [189, 132] width 318 height 7
click at [99, 142] on div "Plan viewer, features, usage, limits, generics (button and text)" at bounding box center [189, 142] width 318 height 6
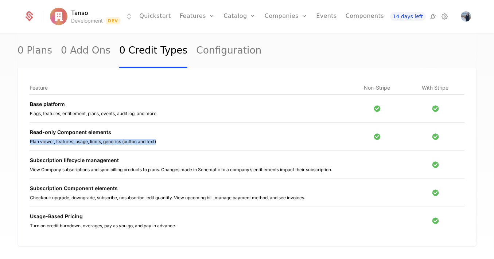
click at [99, 142] on div "Plan viewer, features, usage, limits, generics (button and text)" at bounding box center [189, 142] width 318 height 6
click at [116, 166] on div "Subscription lifecycle management View Company subscriptions and sync billing p…" at bounding box center [189, 165] width 318 height 16
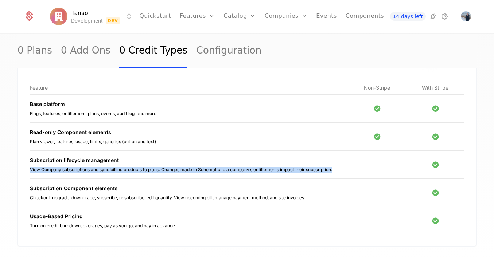
click at [116, 166] on div "Subscription lifecycle management View Company subscriptions and sync billing p…" at bounding box center [189, 165] width 318 height 16
click at [198, 52] on link "Configuration" at bounding box center [228, 51] width 65 height 34
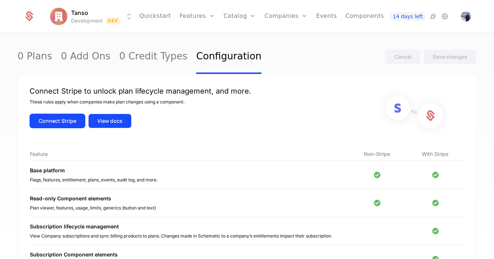
click at [115, 121] on button "View docs" at bounding box center [109, 121] width 43 height 15
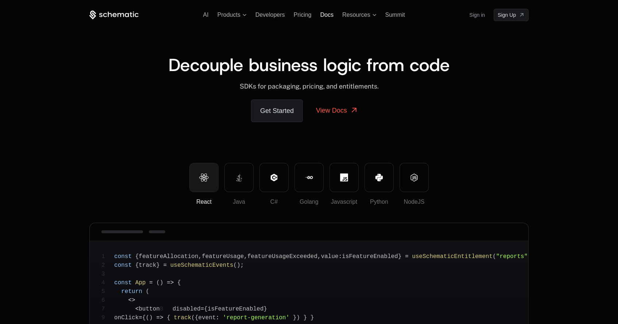
click at [323, 16] on span "Docs" at bounding box center [326, 15] width 13 height 6
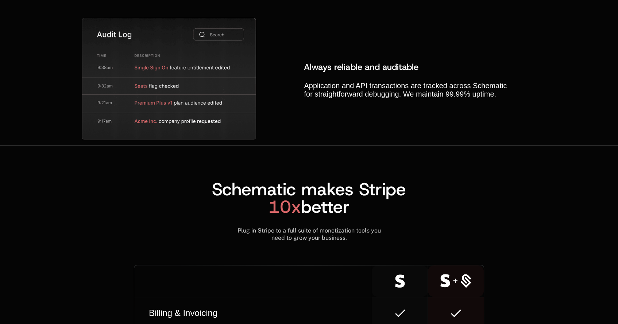
scroll to position [2752, 0]
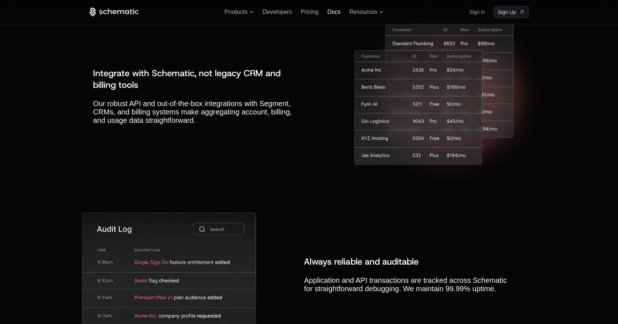
click at [329, 11] on span "Docs" at bounding box center [333, 12] width 13 height 6
